Goal: Information Seeking & Learning: Learn about a topic

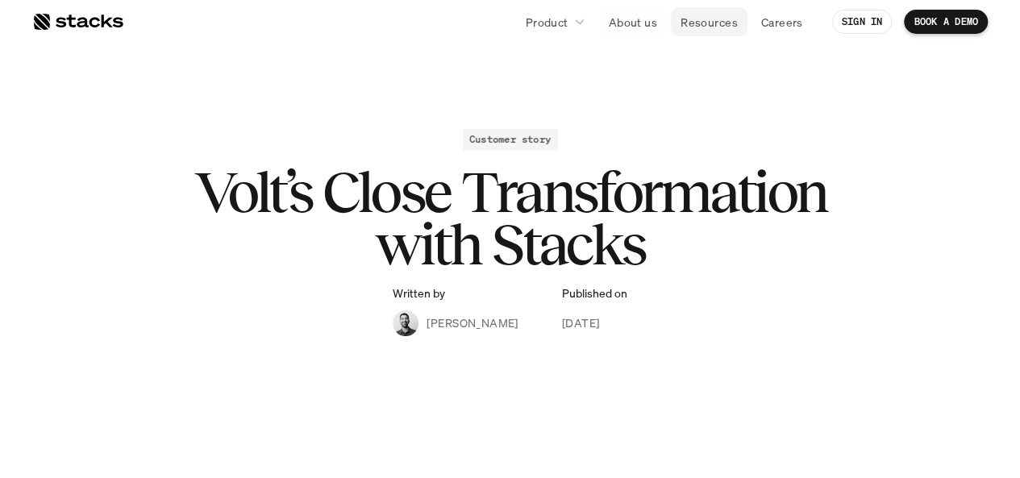
click at [710, 22] on p "Resources" at bounding box center [709, 22] width 57 height 17
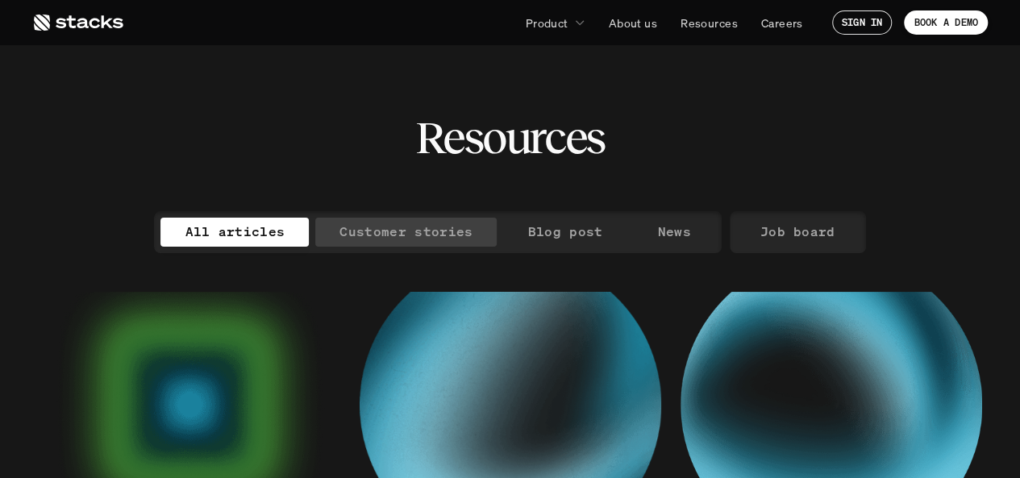
click at [393, 231] on p "Customer stories" at bounding box center [405, 231] width 133 height 23
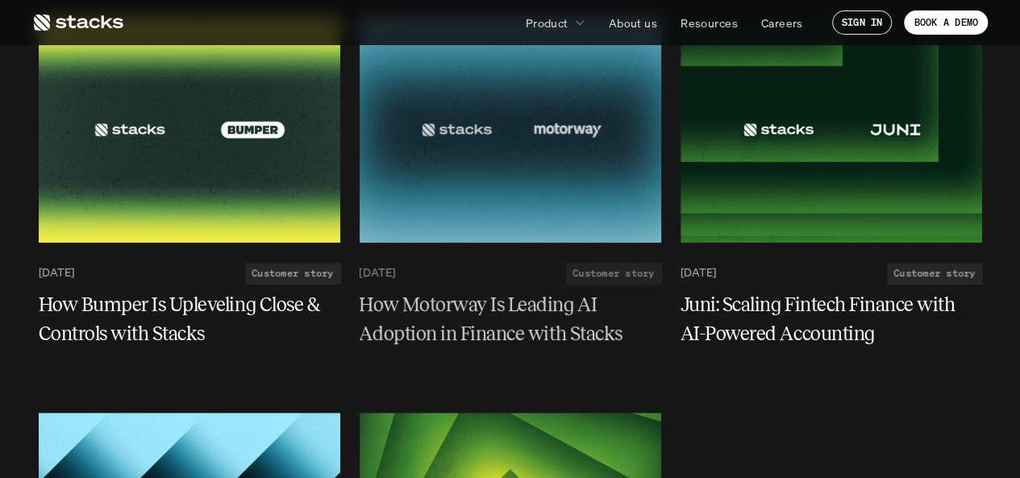
scroll to position [276, 0]
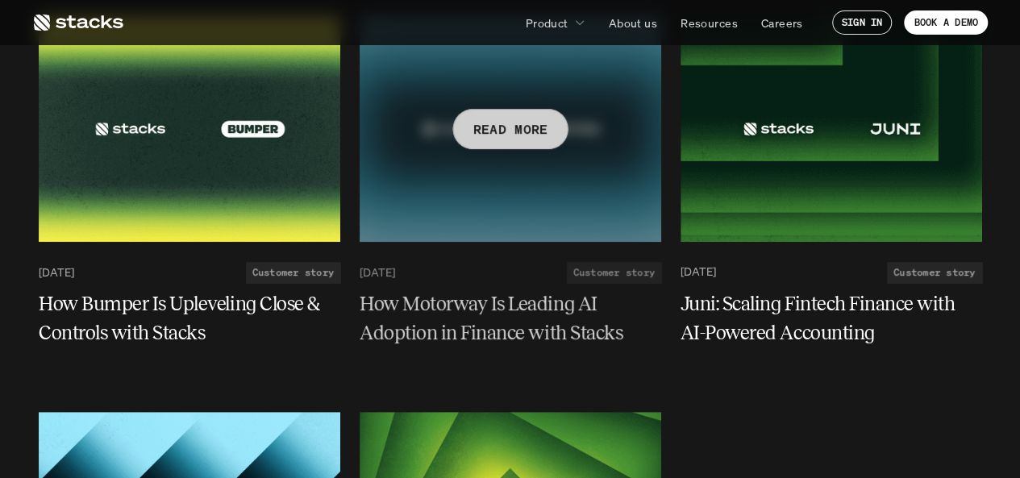
click at [438, 306] on h5 "How Motorway Is Leading AI Adoption in Finance with Stacks" at bounding box center [501, 318] width 282 height 58
